Goal: Task Accomplishment & Management: Manage account settings

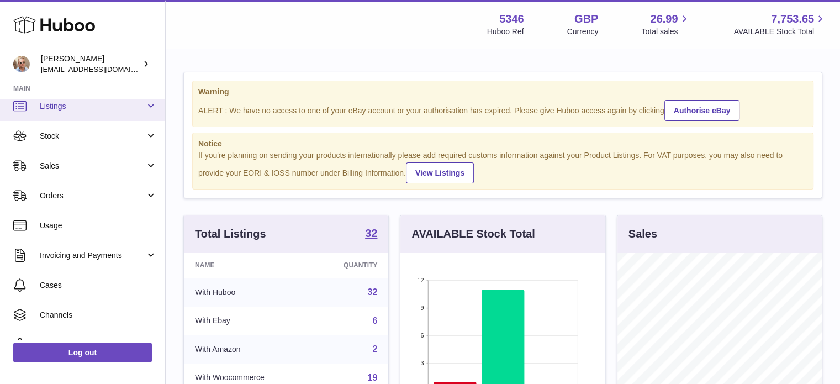
scroll to position [55, 0]
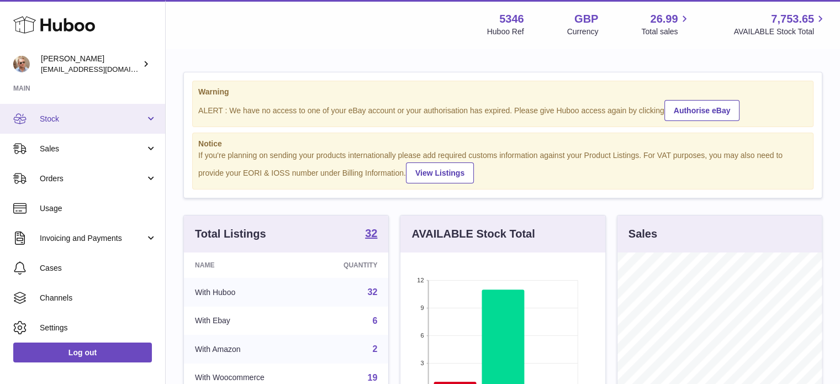
click at [63, 117] on span "Stock" at bounding box center [93, 119] width 106 height 10
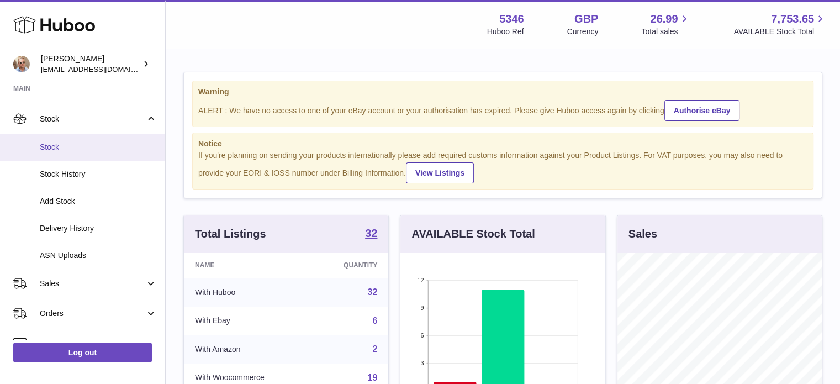
click at [66, 142] on span "Stock" at bounding box center [98, 147] width 117 height 10
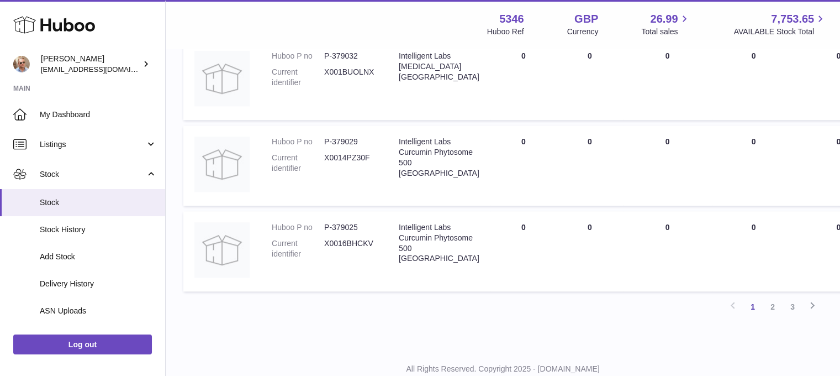
scroll to position [1060, 0]
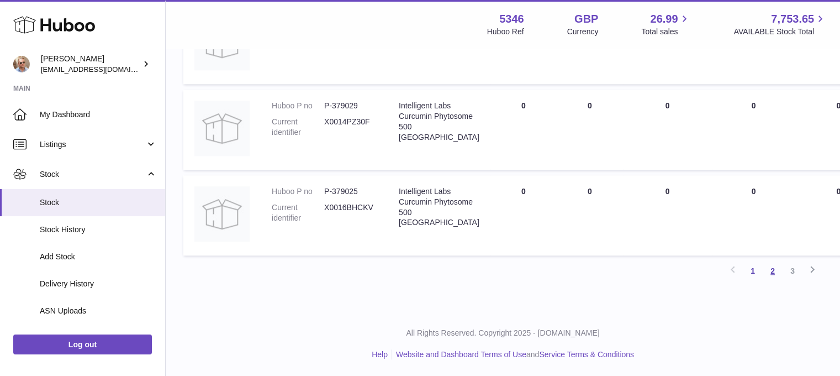
click at [772, 274] on link "2" at bounding box center [773, 271] width 20 height 20
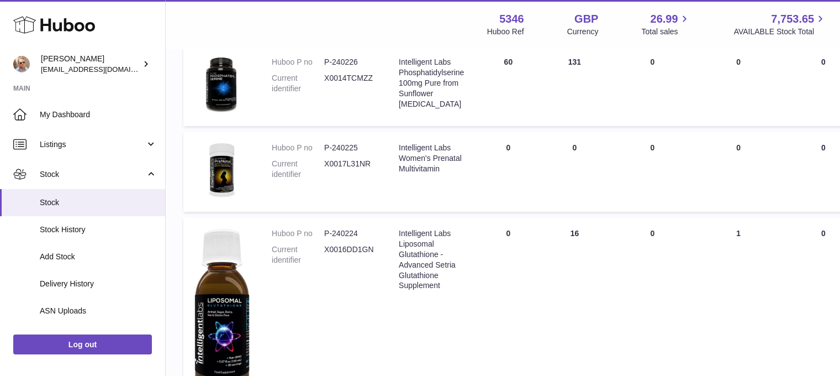
scroll to position [825, 0]
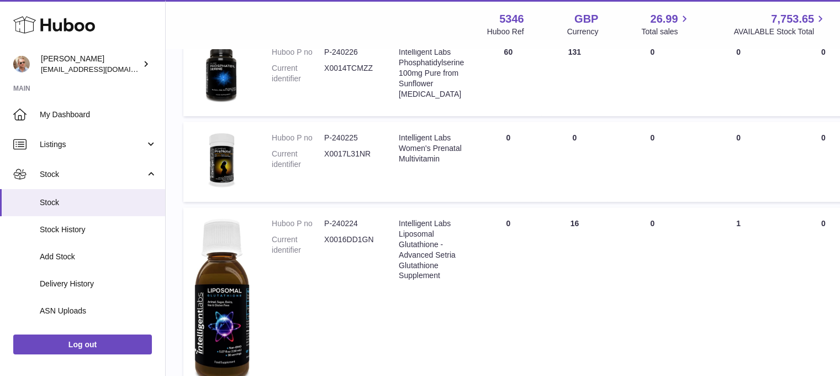
drag, startPoint x: 835, startPoint y: 313, endPoint x: 839, endPoint y: 307, distance: 7.2
click at [835, 312] on td "QUARANTINED Total 0" at bounding box center [823, 303] width 87 height 192
drag, startPoint x: 839, startPoint y: 307, endPoint x: 843, endPoint y: 355, distance: 48.7
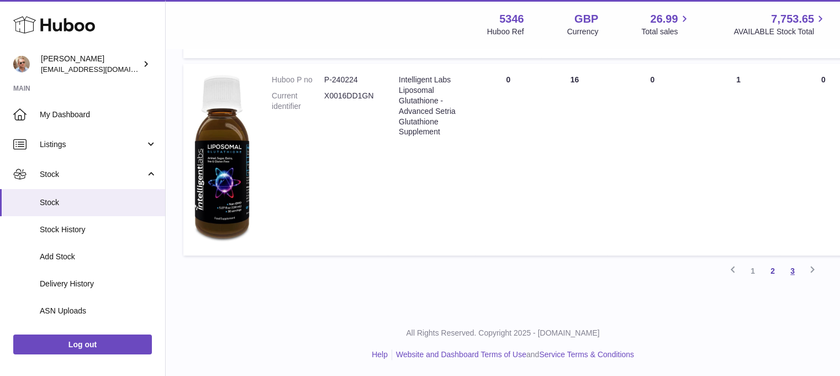
click at [794, 266] on link "3" at bounding box center [793, 271] width 20 height 20
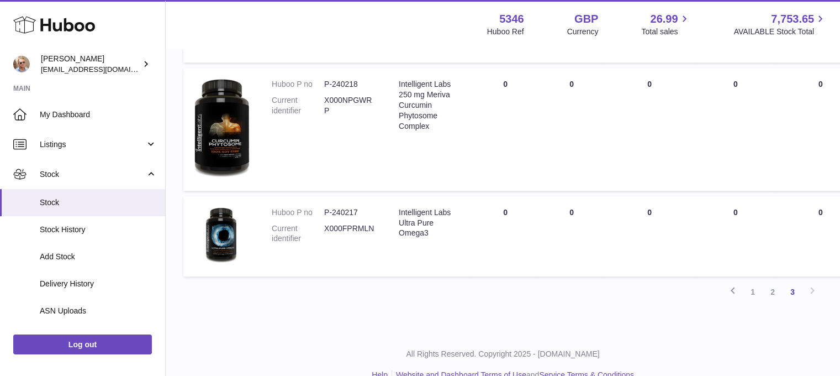
scroll to position [712, 0]
